Goal: Use online tool/utility: Utilize a website feature to perform a specific function

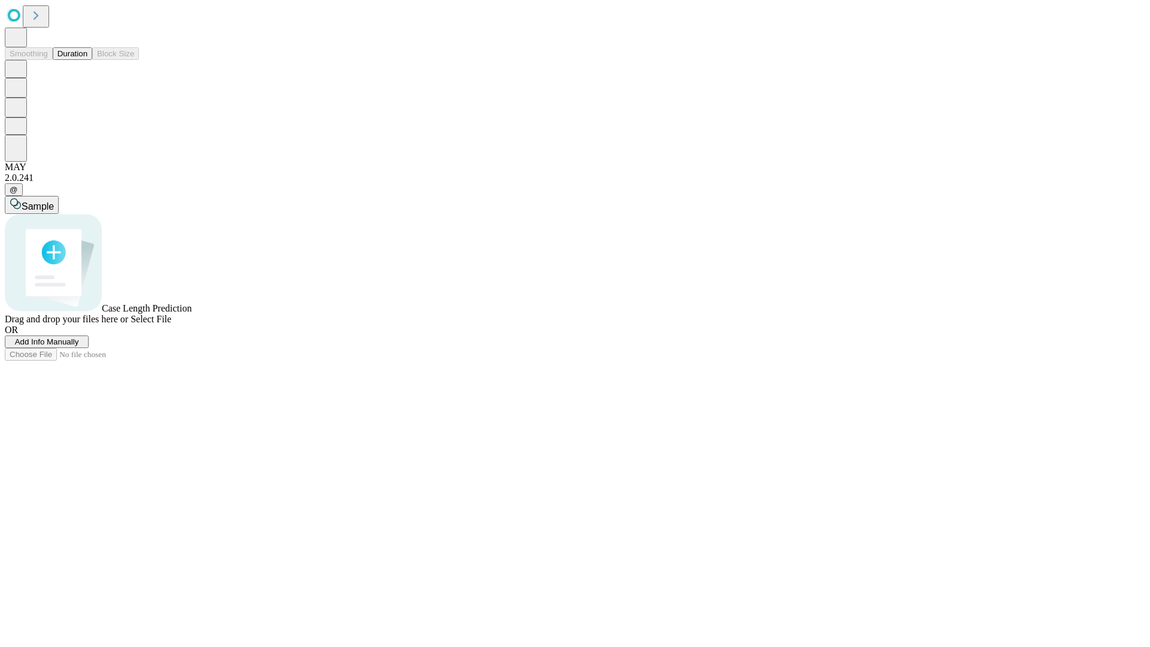
click at [87, 60] on button "Duration" at bounding box center [73, 53] width 40 height 13
click at [54, 201] on span "Sample" at bounding box center [38, 206] width 32 height 10
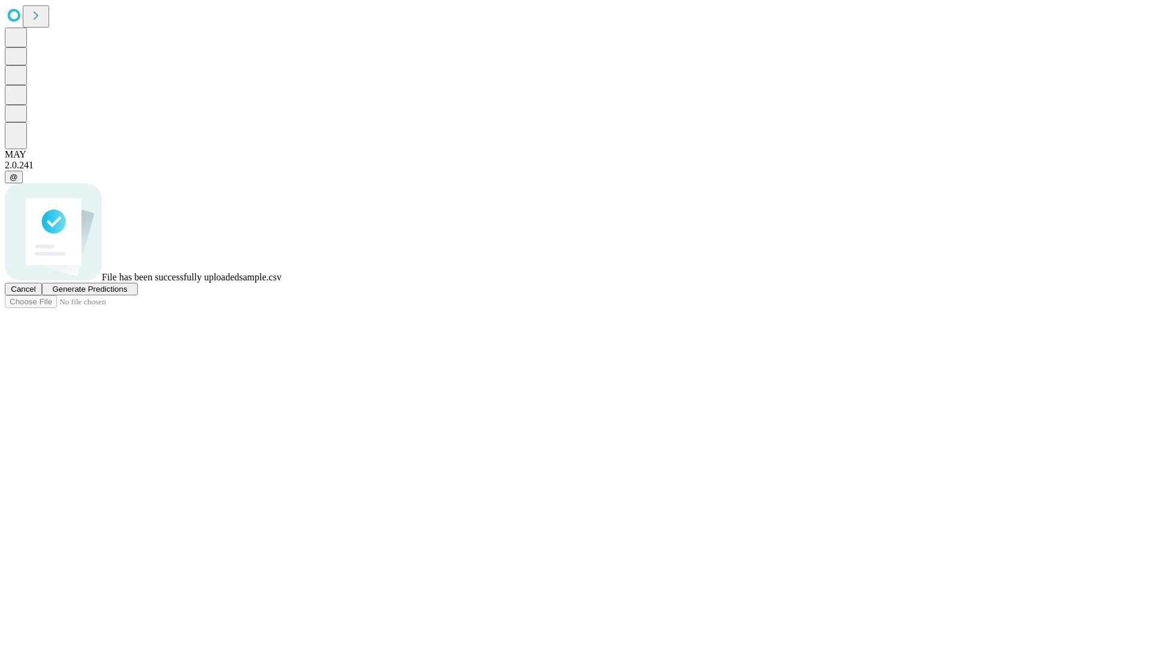
click at [127, 293] on span "Generate Predictions" at bounding box center [89, 288] width 75 height 9
